Goal: Task Accomplishment & Management: Complete application form

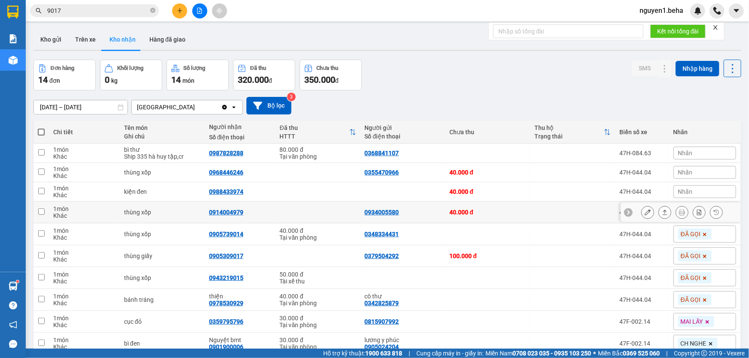
scroll to position [127, 0]
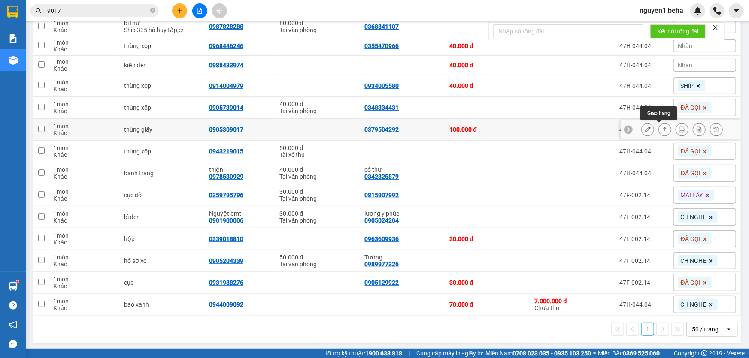
click at [659, 132] on button at bounding box center [665, 129] width 12 height 15
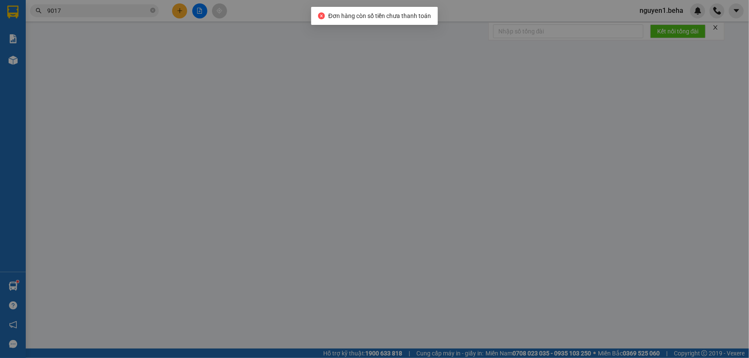
type input "0379504292"
type input "0905309017"
type input "100.000"
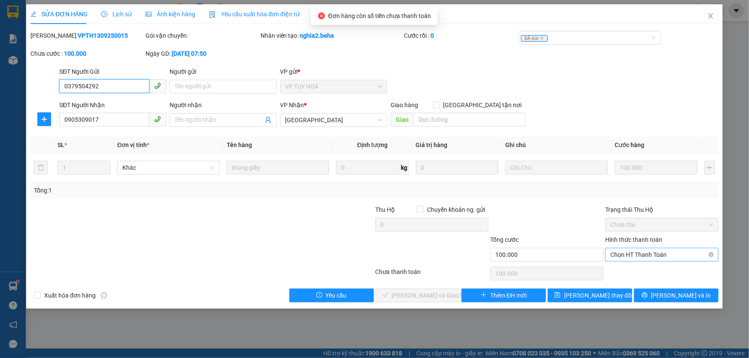
click at [672, 255] on span "Chọn HT Thanh Toán" at bounding box center [661, 255] width 103 height 13
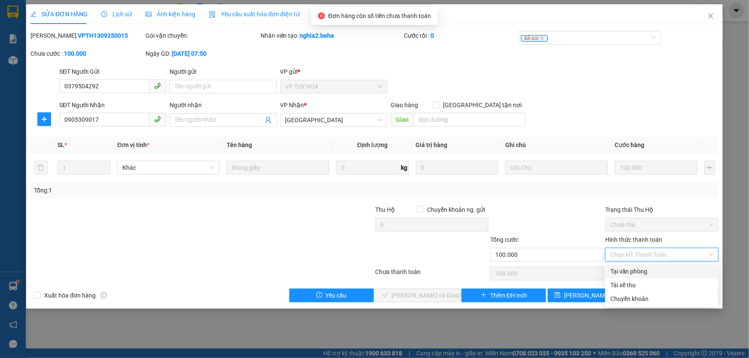
click at [673, 271] on div "Tại văn phòng" at bounding box center [661, 271] width 103 height 9
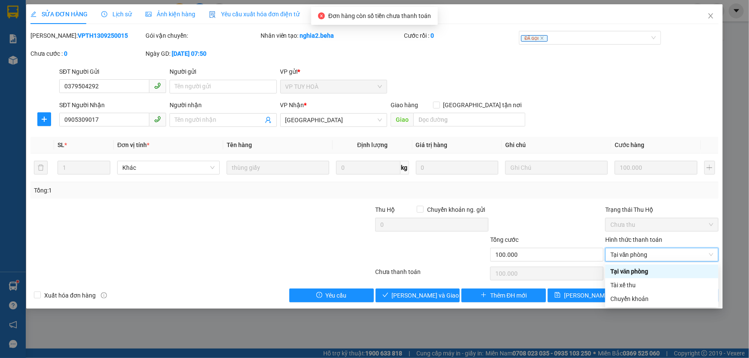
type input "0"
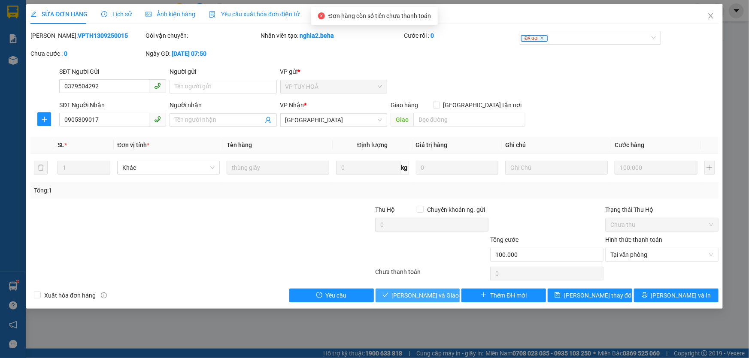
click at [416, 293] on span "[PERSON_NAME] và Giao hàng" at bounding box center [433, 295] width 82 height 9
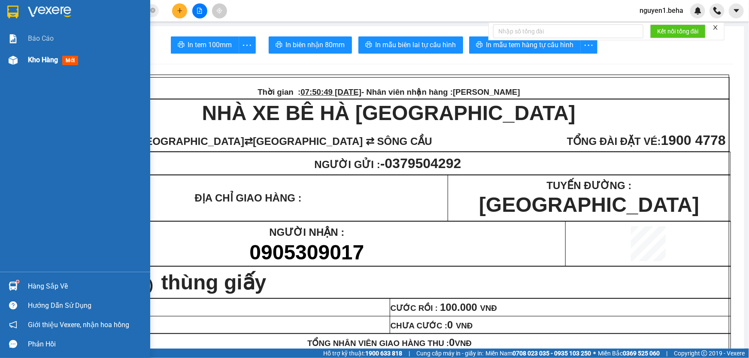
click at [46, 56] on span "Kho hàng" at bounding box center [43, 60] width 30 height 8
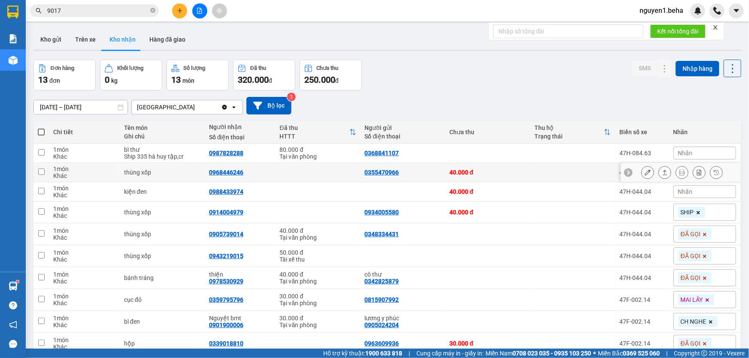
click at [227, 172] on div "0968446246" at bounding box center [226, 172] width 34 height 7
copy div "0968446246"
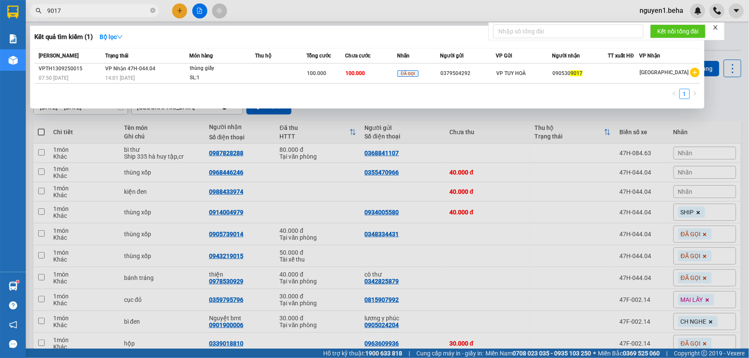
click at [116, 14] on input "9017" at bounding box center [97, 10] width 101 height 9
paste input "0968446246"
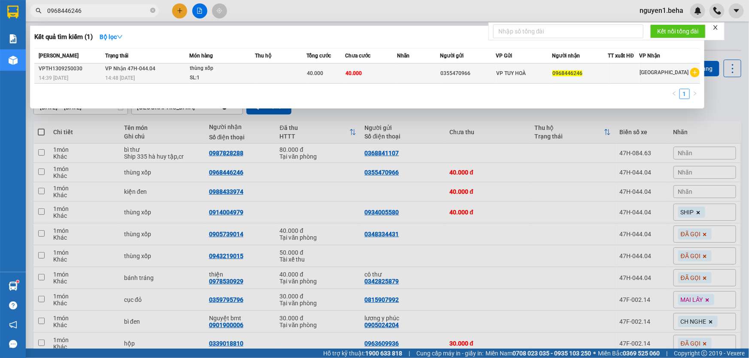
click at [180, 78] on div "14:48 [DATE]" at bounding box center [148, 77] width 84 height 9
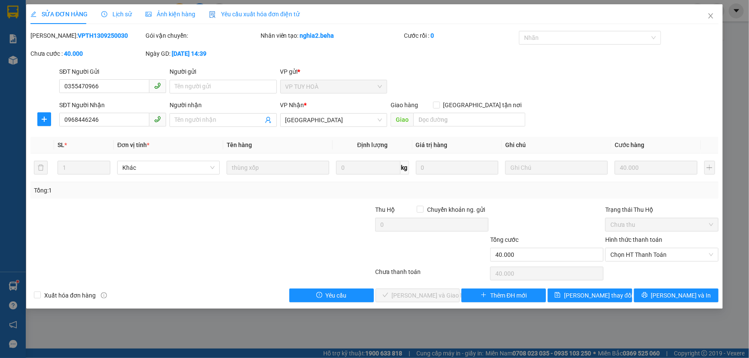
click at [185, 13] on span "Ảnh kiện hàng" at bounding box center [171, 14] width 50 height 7
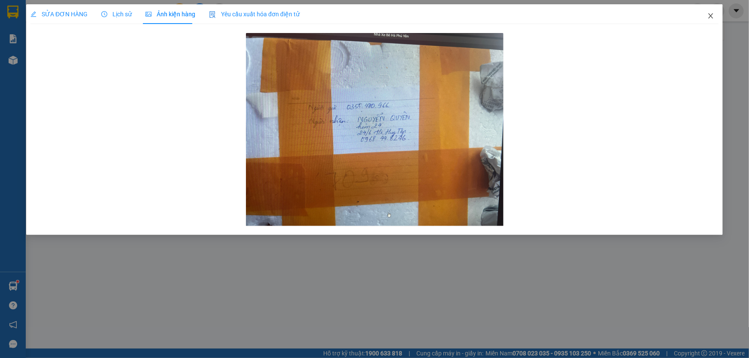
click at [712, 14] on icon "close" at bounding box center [710, 15] width 7 height 7
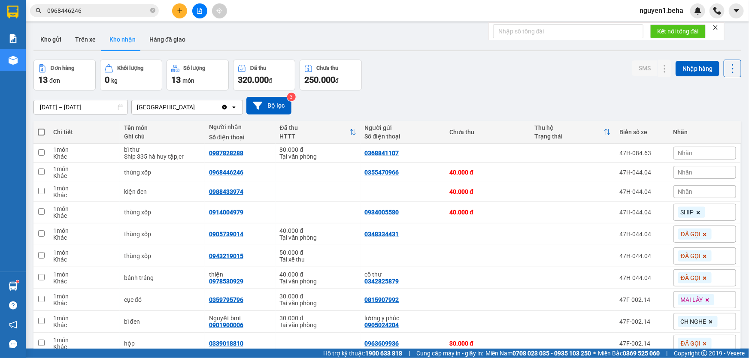
click at [123, 9] on input "0968446246" at bounding box center [97, 10] width 101 height 9
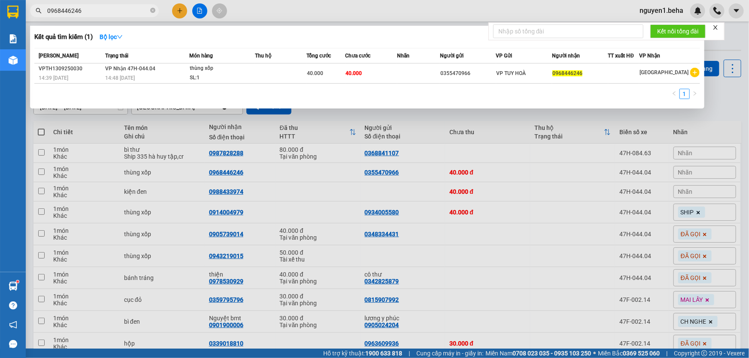
click at [123, 9] on input "0968446246" at bounding box center [97, 10] width 101 height 9
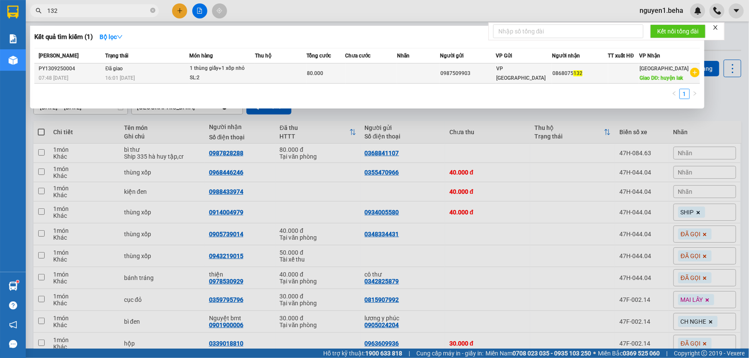
type input "132"
click at [257, 79] on td at bounding box center [281, 74] width 52 height 20
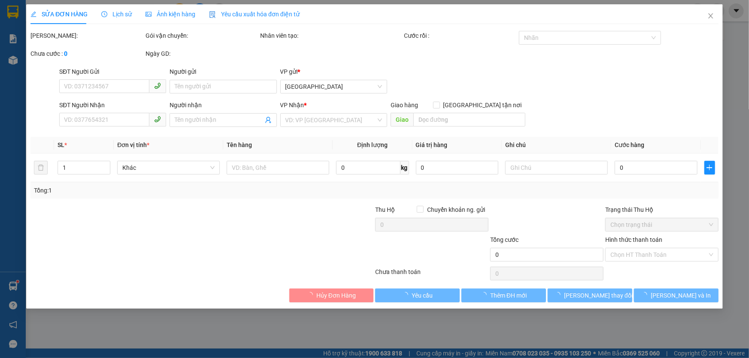
type input "0987509903"
type input "0868075132"
type input "huyện lak"
type input "80.000"
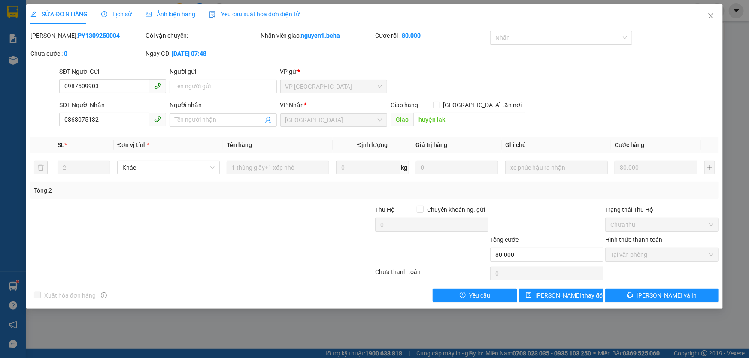
click at [163, 11] on span "Ảnh kiện hàng" at bounding box center [171, 14] width 50 height 7
